Goal: Information Seeking & Learning: Find contact information

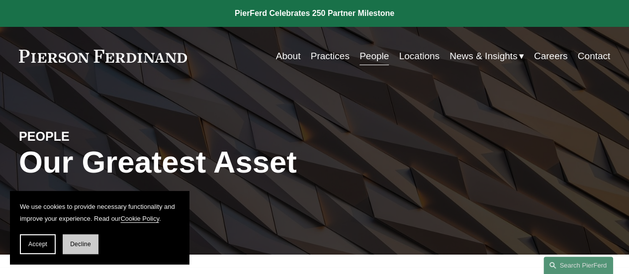
drag, startPoint x: 59, startPoint y: 246, endPoint x: 73, endPoint y: 246, distance: 13.9
click at [59, 246] on div "Accept Decline" at bounding box center [99, 244] width 159 height 20
click at [75, 246] on span "Decline" at bounding box center [80, 243] width 21 height 7
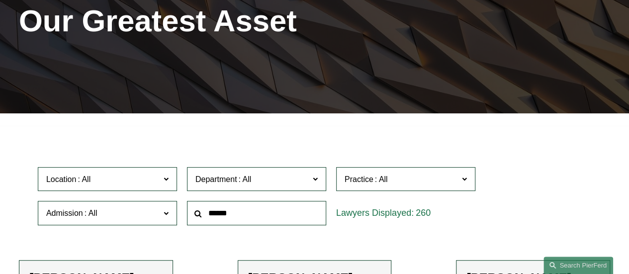
scroll to position [199, 0]
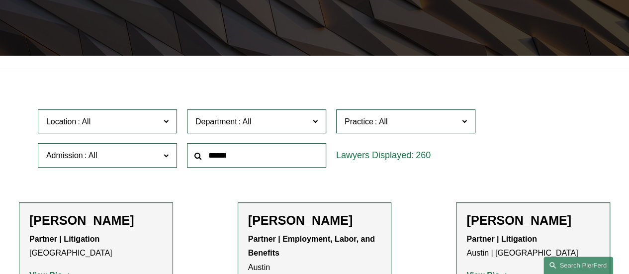
click at [287, 126] on span "Department" at bounding box center [252, 121] width 114 height 13
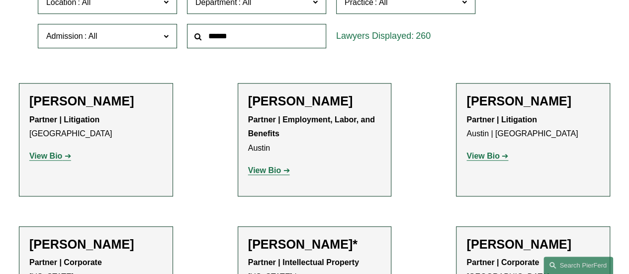
scroll to position [298, 0]
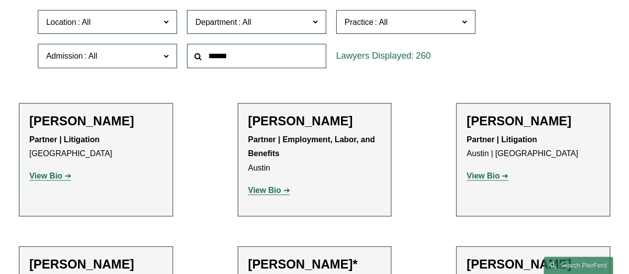
click at [377, 26] on span at bounding box center [381, 22] width 16 height 8
click at [0, 0] on link "Cyber, Privacy & Technology" at bounding box center [0, 0] width 0 height 0
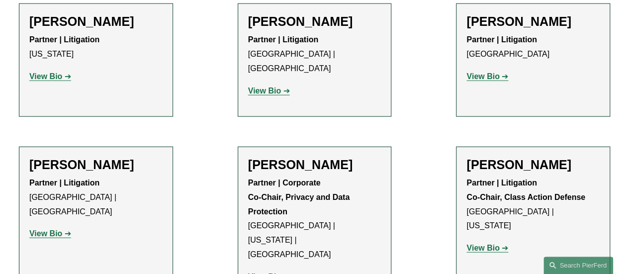
scroll to position [1145, 0]
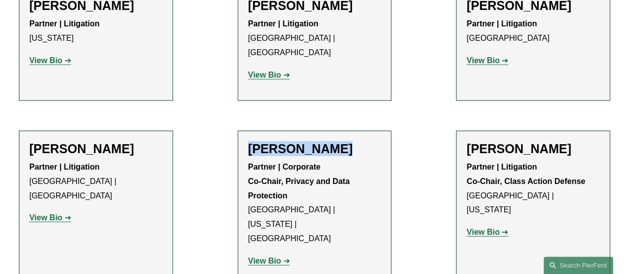
drag, startPoint x: 353, startPoint y: 99, endPoint x: 245, endPoint y: 105, distance: 108.5
click at [245, 131] on li "[PERSON_NAME] Partner | Corporate Co-Chair, Privacy and Data Protection [GEOGRA…" at bounding box center [315, 209] width 154 height 156
copy h2 "[PERSON_NAME]"
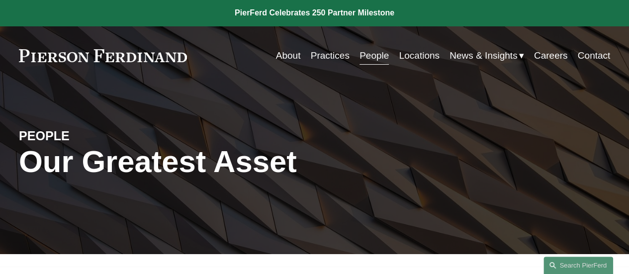
scroll to position [0, 0]
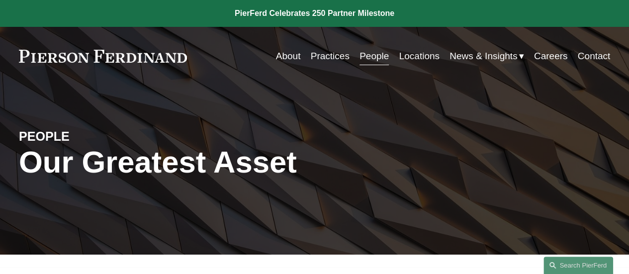
drag, startPoint x: 208, startPoint y: 60, endPoint x: 21, endPoint y: 58, distance: 186.8
click at [21, 58] on div "About Practices People Locations News & Insights News" at bounding box center [314, 56] width 591 height 19
drag, startPoint x: 18, startPoint y: 55, endPoint x: 112, endPoint y: 64, distance: 94.8
click at [112, 64] on div "Skip to Content About Practices People Locations" at bounding box center [314, 56] width 629 height 59
